Goal: Task Accomplishment & Management: Use online tool/utility

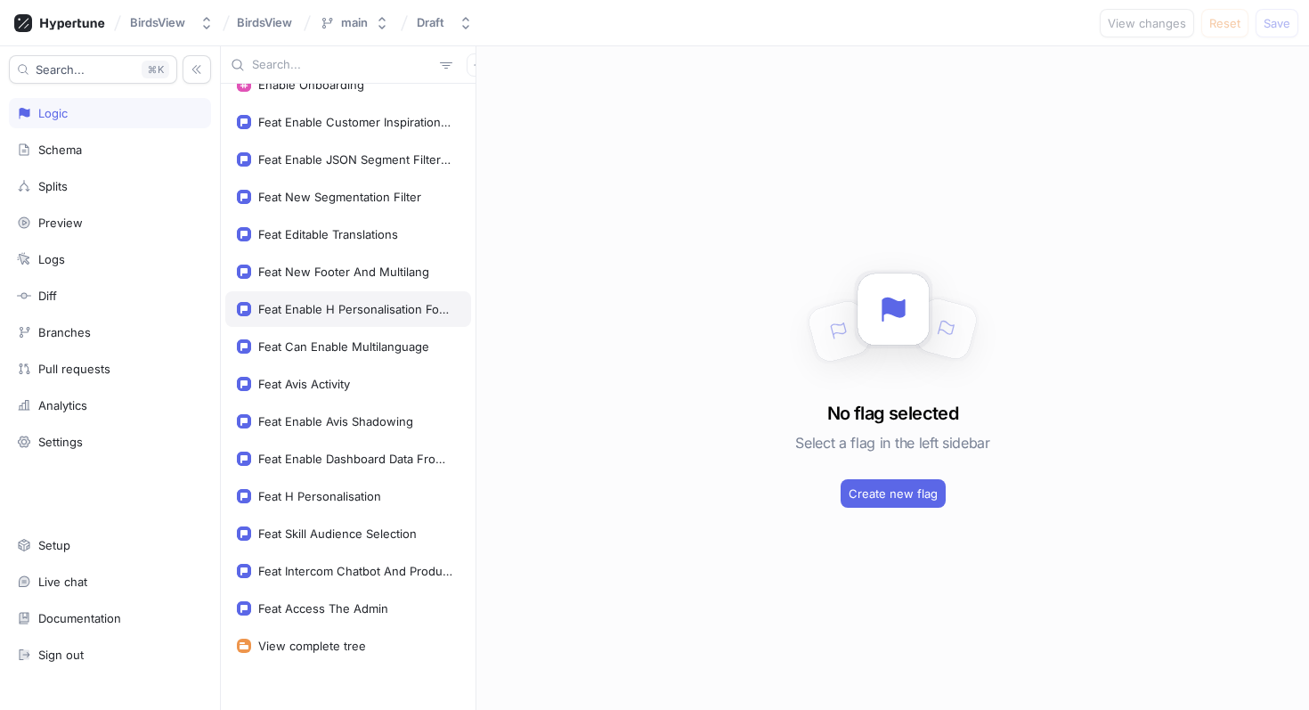
scroll to position [22, 0]
click at [327, 418] on div "Feat Enable Avis Shadowing" at bounding box center [335, 420] width 155 height 14
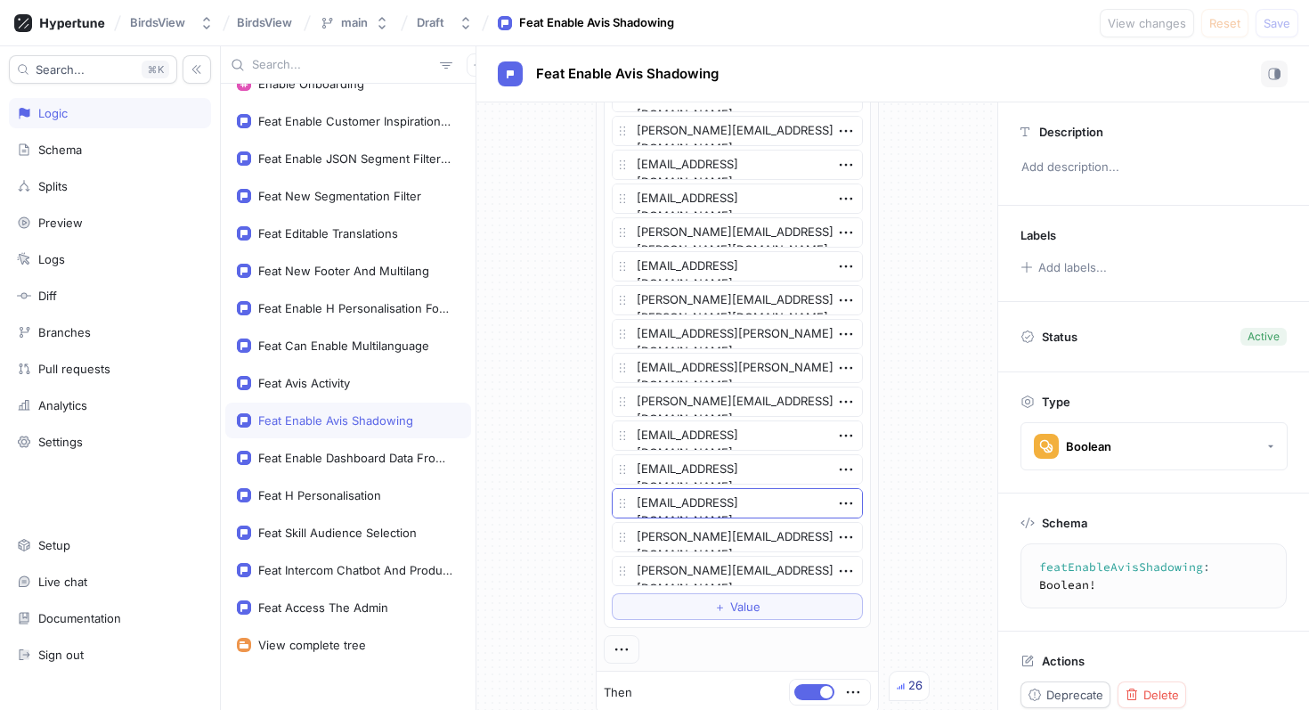
scroll to position [1529, 0]
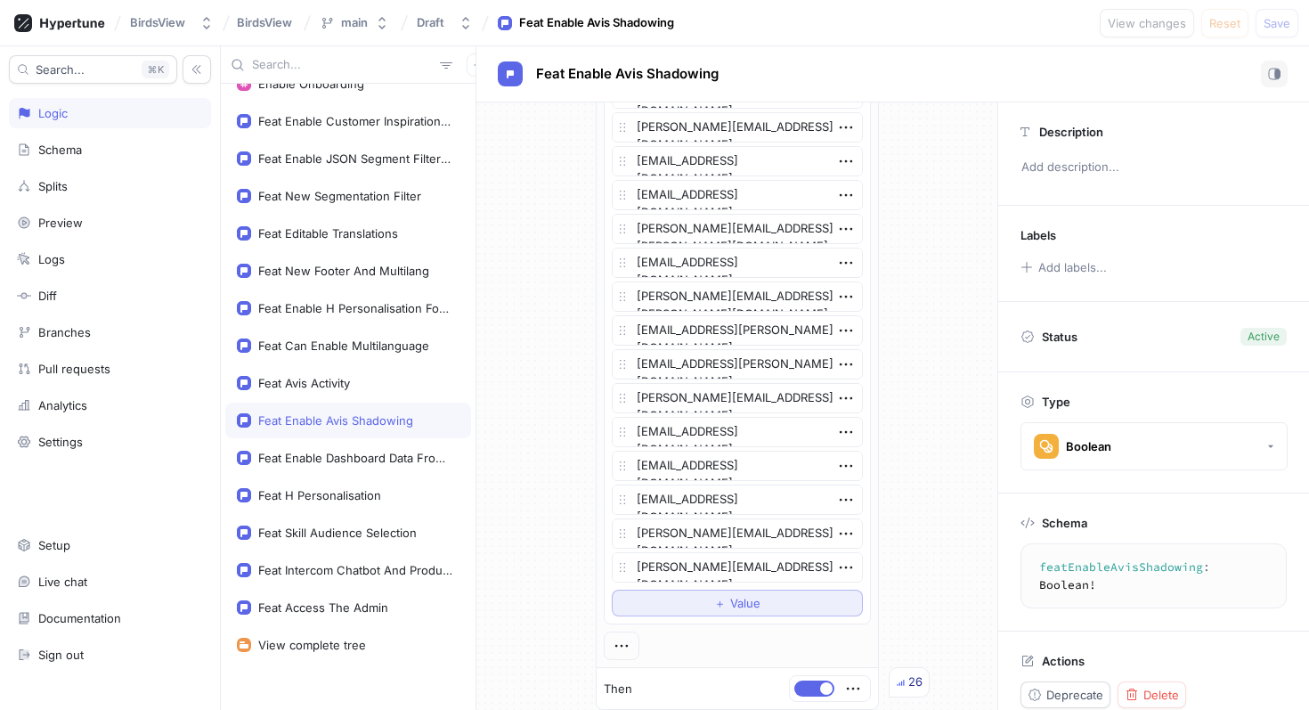
click at [686, 604] on button "＋ Value" at bounding box center [737, 602] width 251 height 27
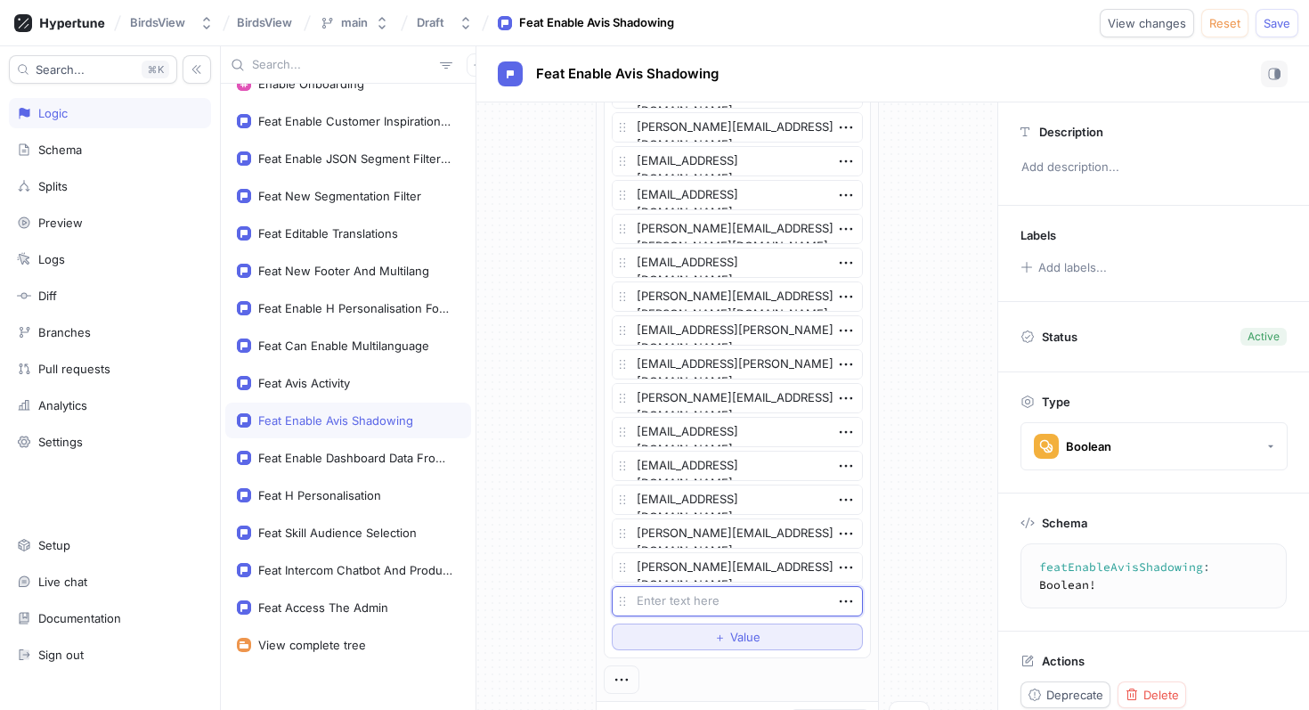
type textarea "x"
type textarea "[EMAIL_ADDRESS][DOMAIN_NAME]"
click at [725, 636] on span "＋" at bounding box center [720, 636] width 12 height 11
type textarea "x"
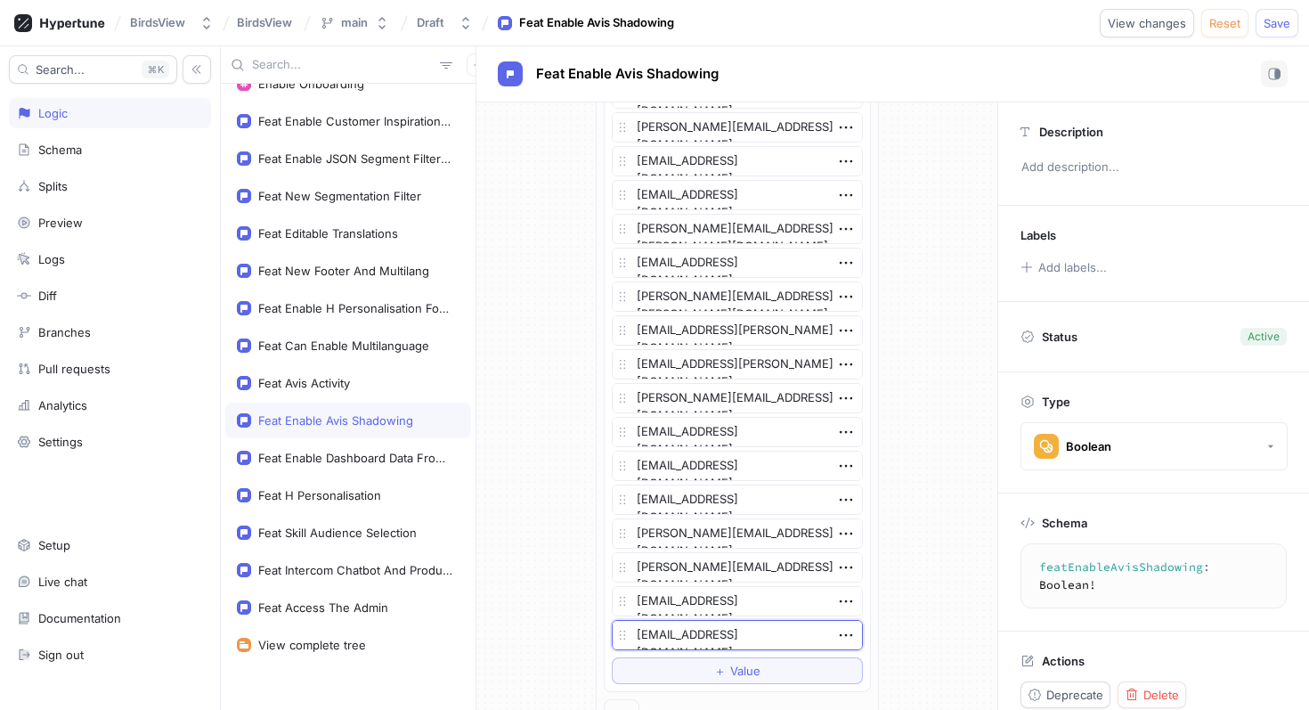
type textarea "[EMAIL_ADDRESS][DOMAIN_NAME]"
click at [1282, 14] on button "Save" at bounding box center [1276, 23] width 43 height 28
type textarea "x"
